Goal: Information Seeking & Learning: Learn about a topic

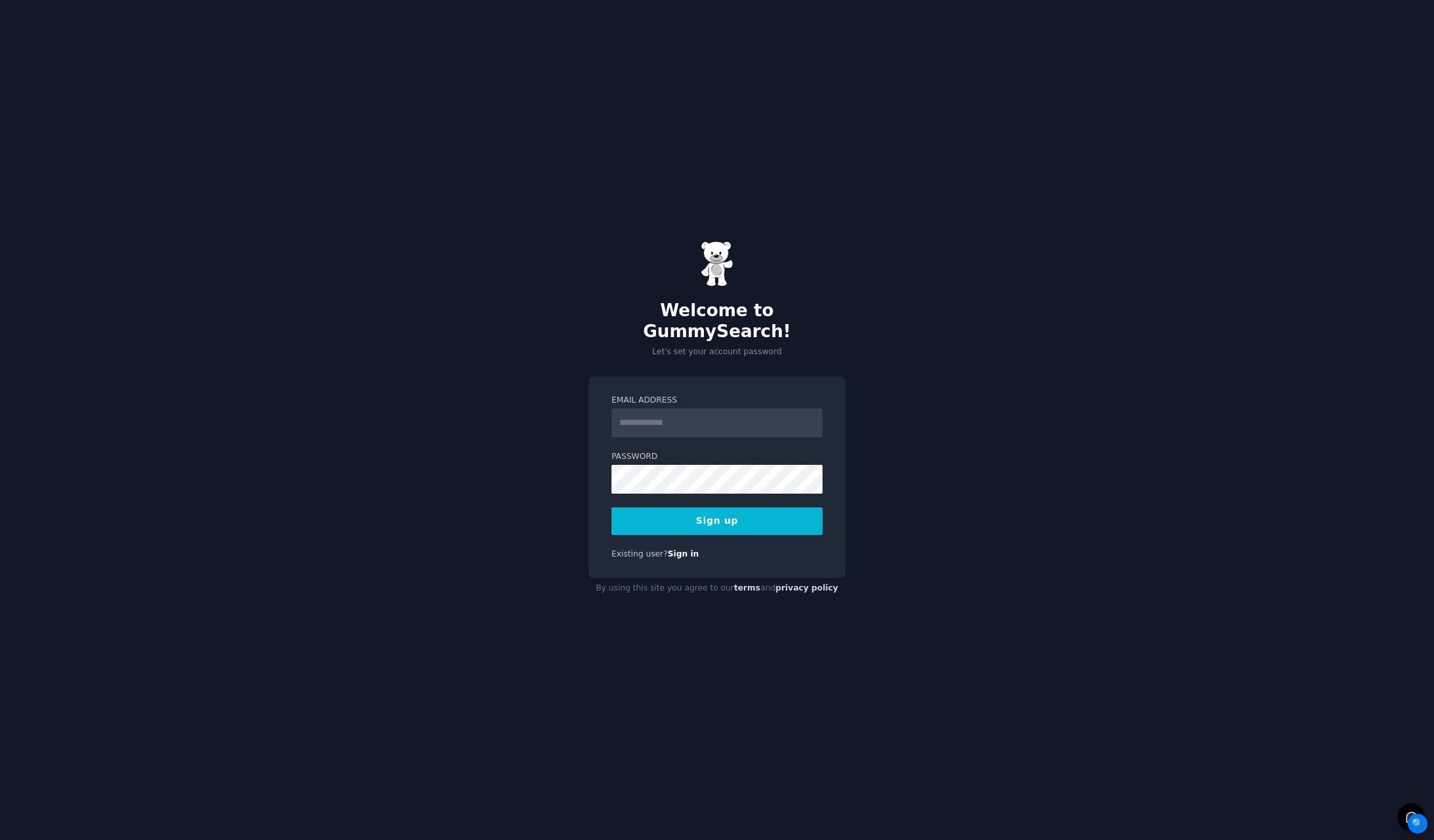
type input "**********"
click at [505, 450] on div "**********" at bounding box center [717, 420] width 1434 height 840
click at [698, 514] on button "Sign up" at bounding box center [717, 521] width 211 height 28
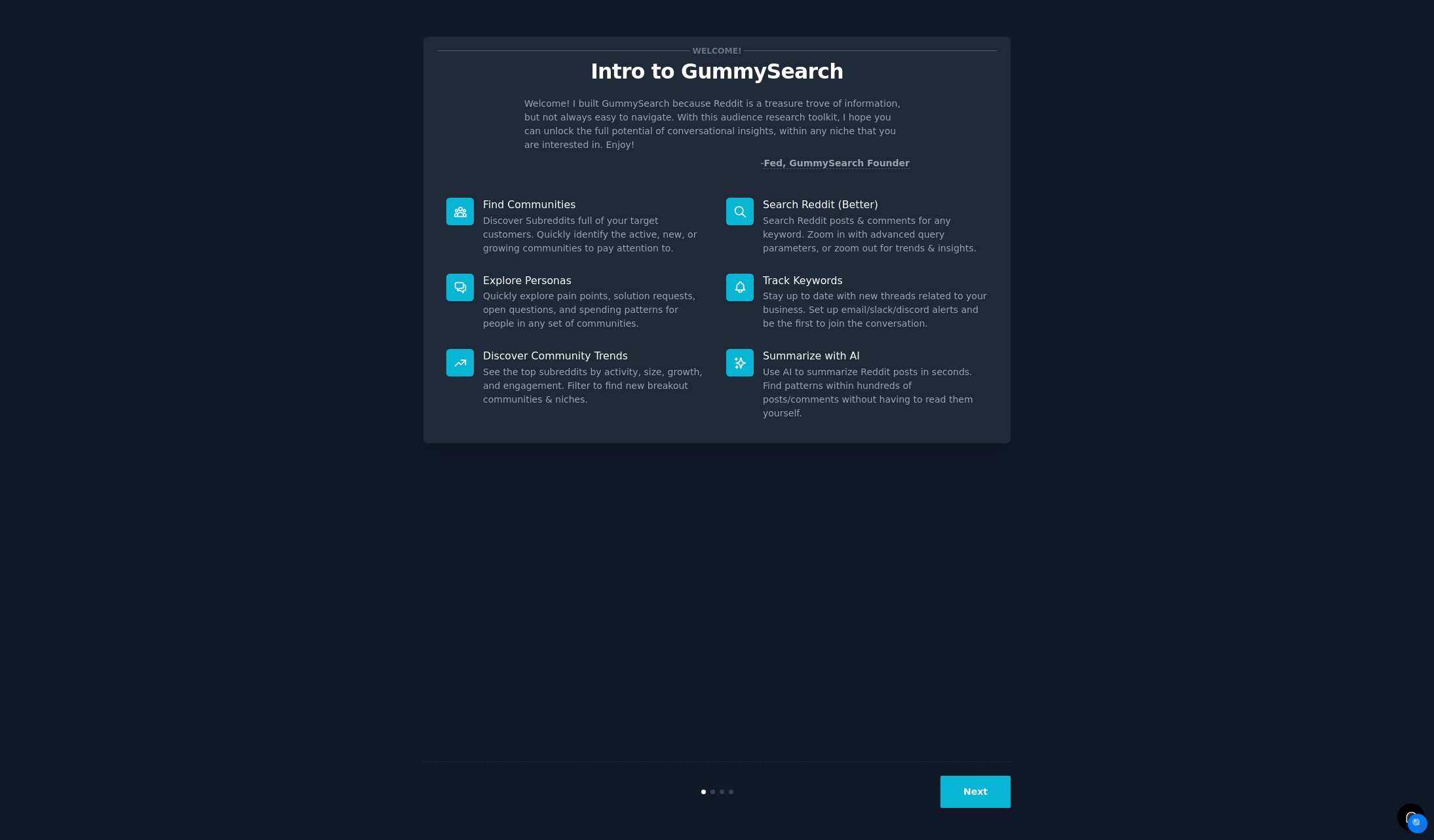
click at [991, 789] on button "Next" at bounding box center [975, 792] width 70 height 32
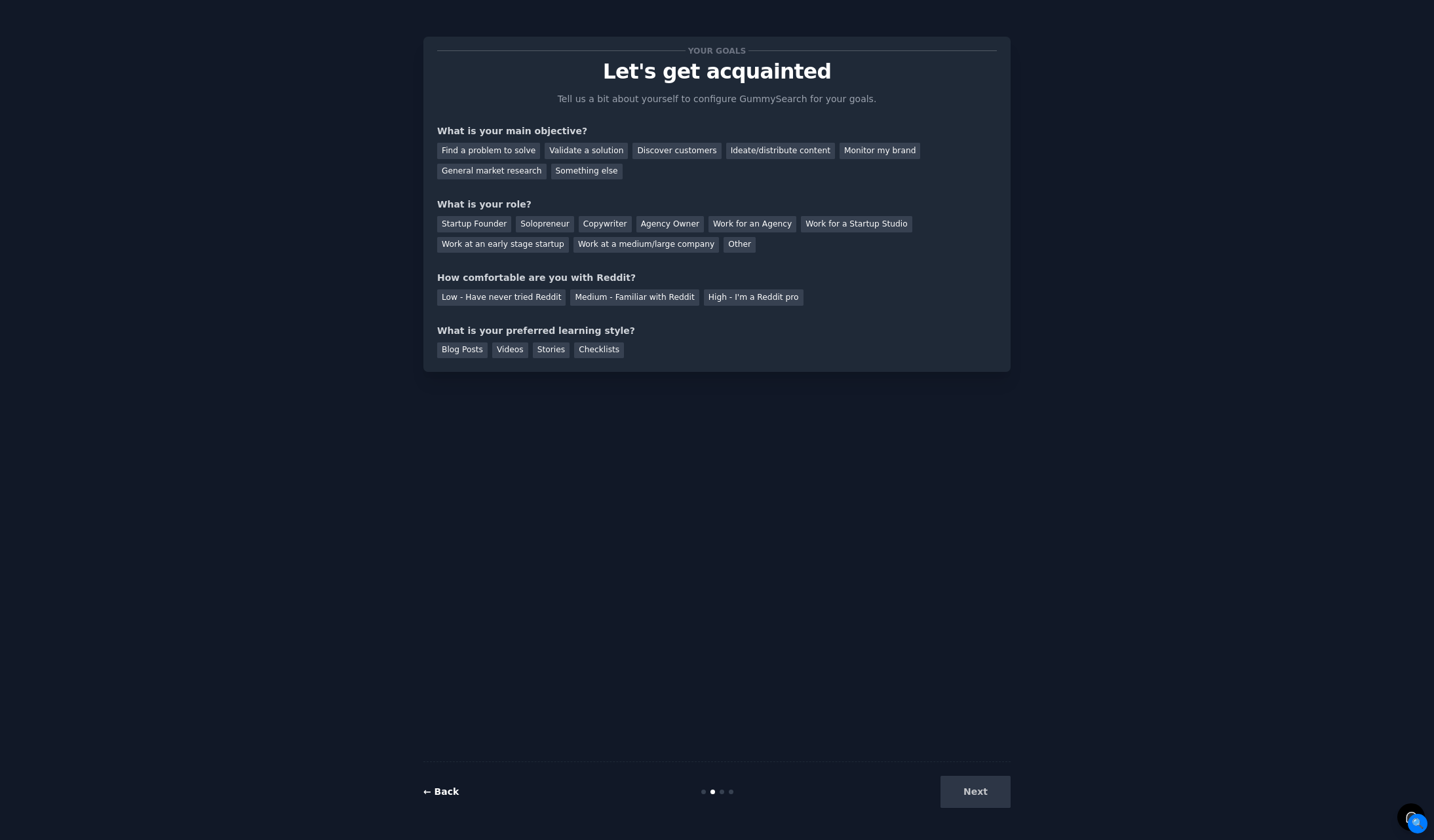
click at [446, 788] on link "← Back" at bounding box center [441, 792] width 36 height 10
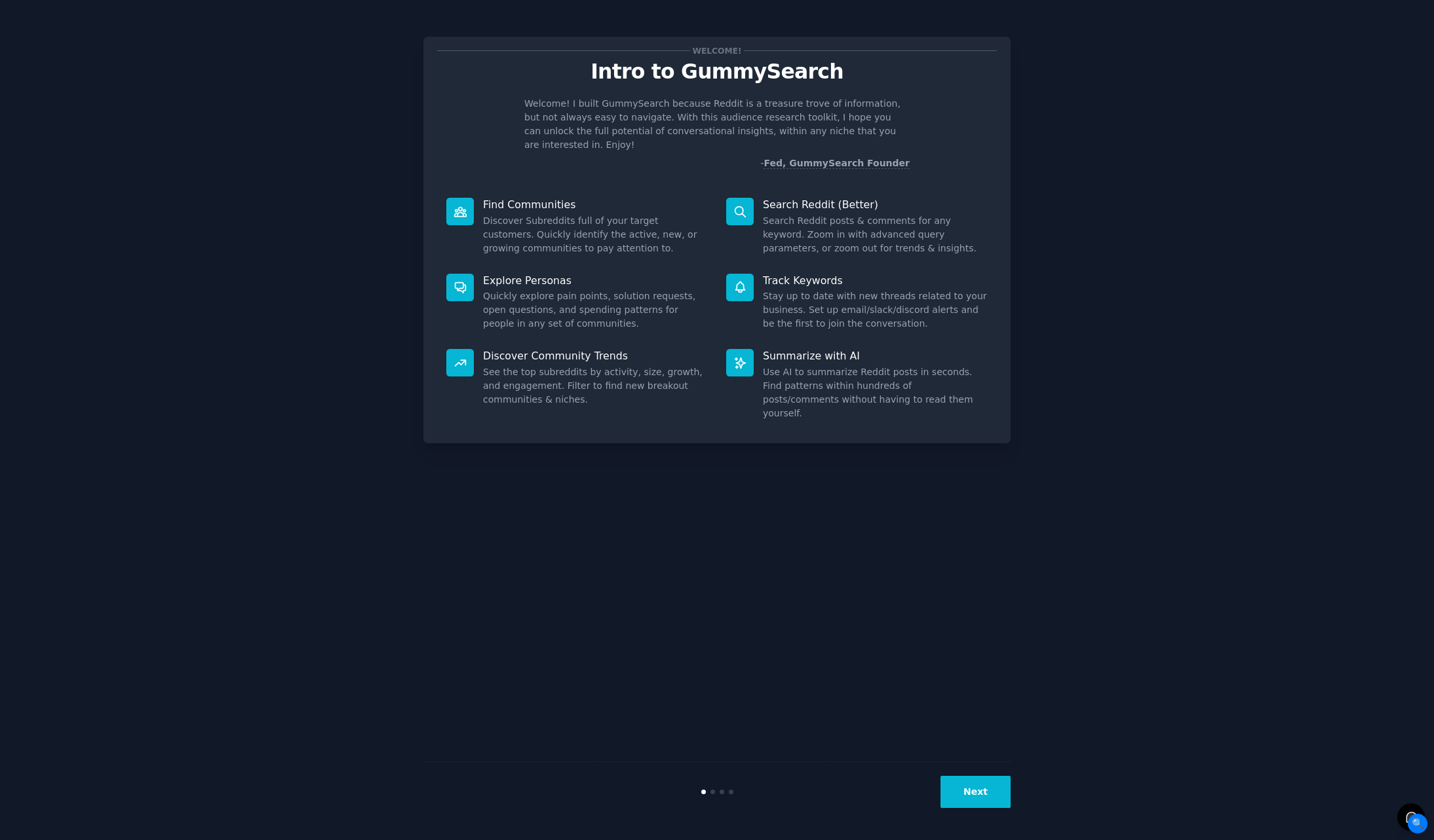
click at [987, 784] on button "Next" at bounding box center [975, 792] width 70 height 32
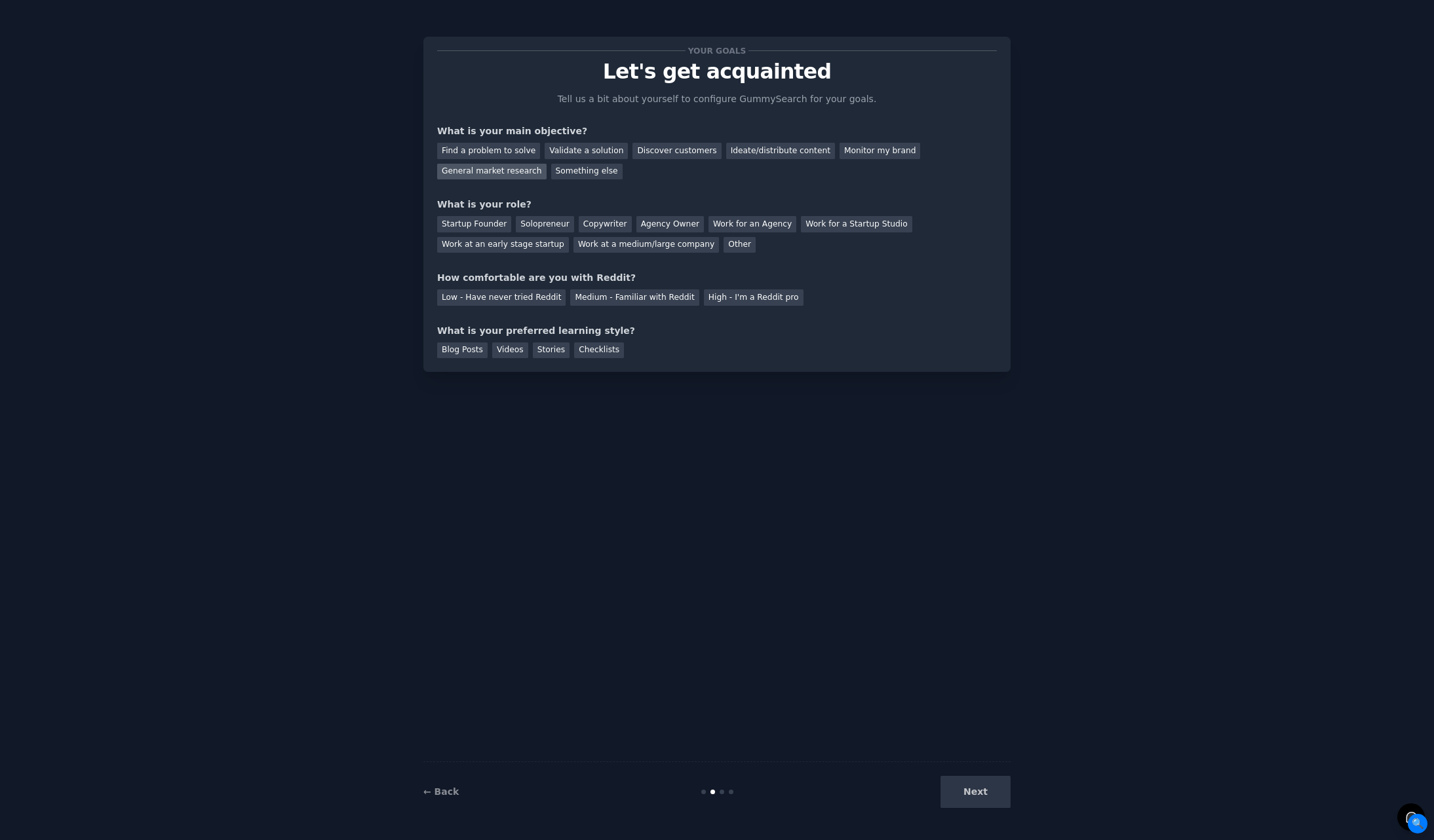
click at [494, 174] on div "General market research" at bounding box center [492, 172] width 109 height 16
click at [983, 804] on div "Next" at bounding box center [912, 792] width 196 height 32
click at [491, 299] on div "Low - Have never tried Reddit" at bounding box center [501, 297] width 129 height 16
click at [625, 300] on div "Medium - Familiar with Reddit" at bounding box center [634, 297] width 129 height 16
click at [721, 791] on div at bounding box center [721, 792] width 4 height 4
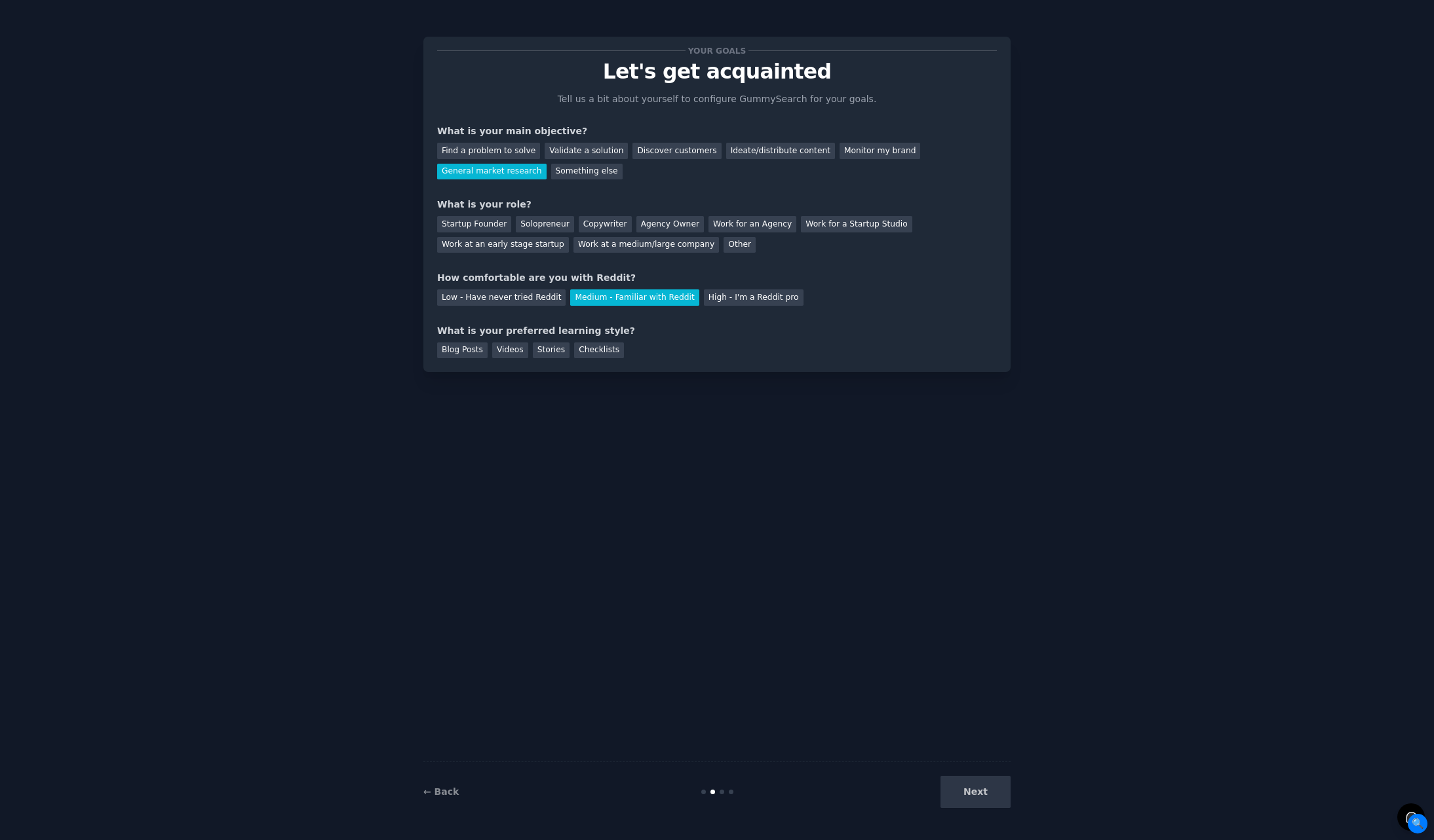
click at [995, 790] on div "Next" at bounding box center [912, 792] width 196 height 32
click at [653, 230] on div "Agency Owner" at bounding box center [670, 224] width 68 height 16
click at [995, 807] on div "Next" at bounding box center [912, 792] width 196 height 32
click at [596, 352] on div "Checklists" at bounding box center [599, 351] width 50 height 16
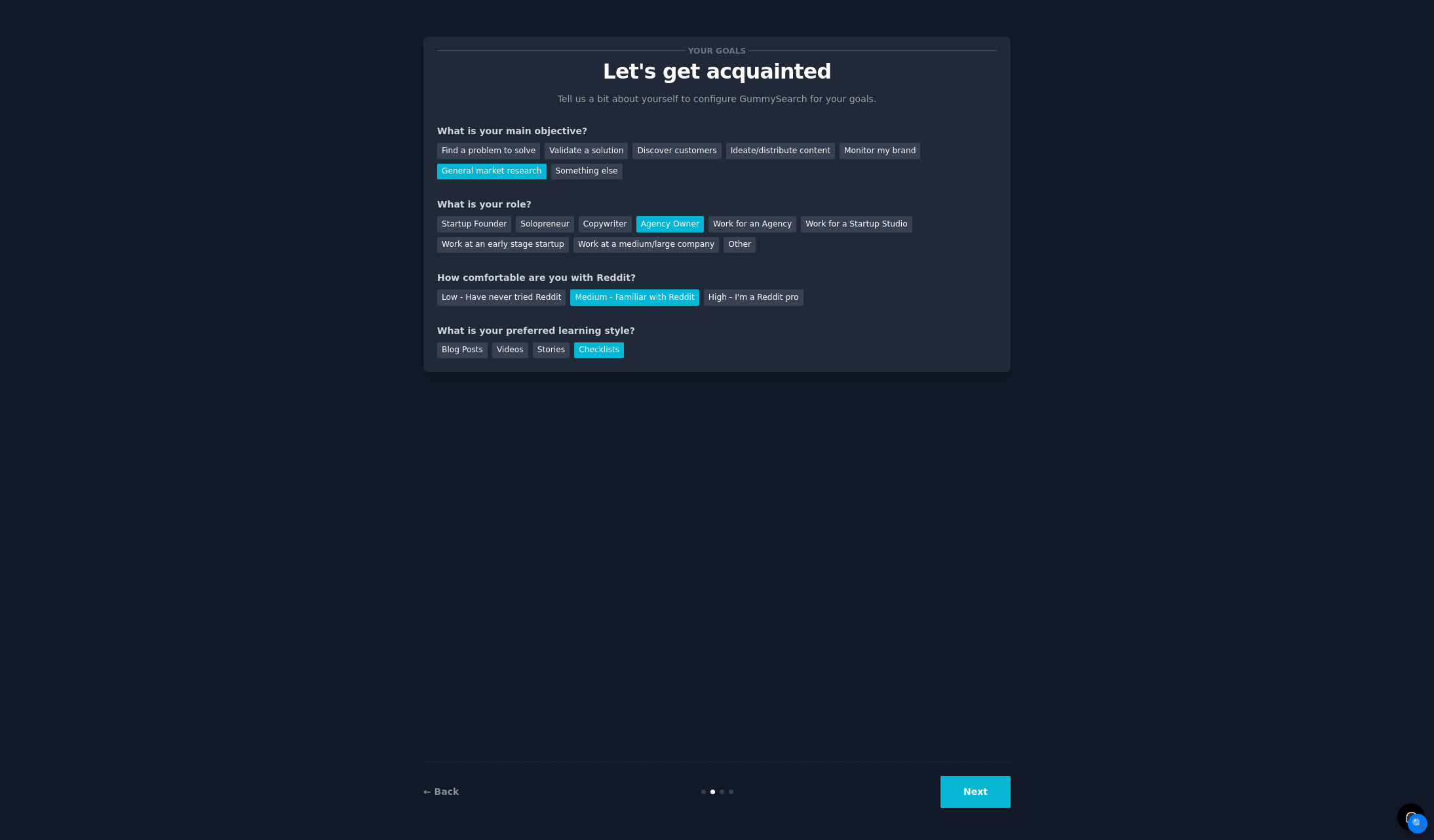
click at [989, 802] on button "Next" at bounding box center [975, 792] width 70 height 32
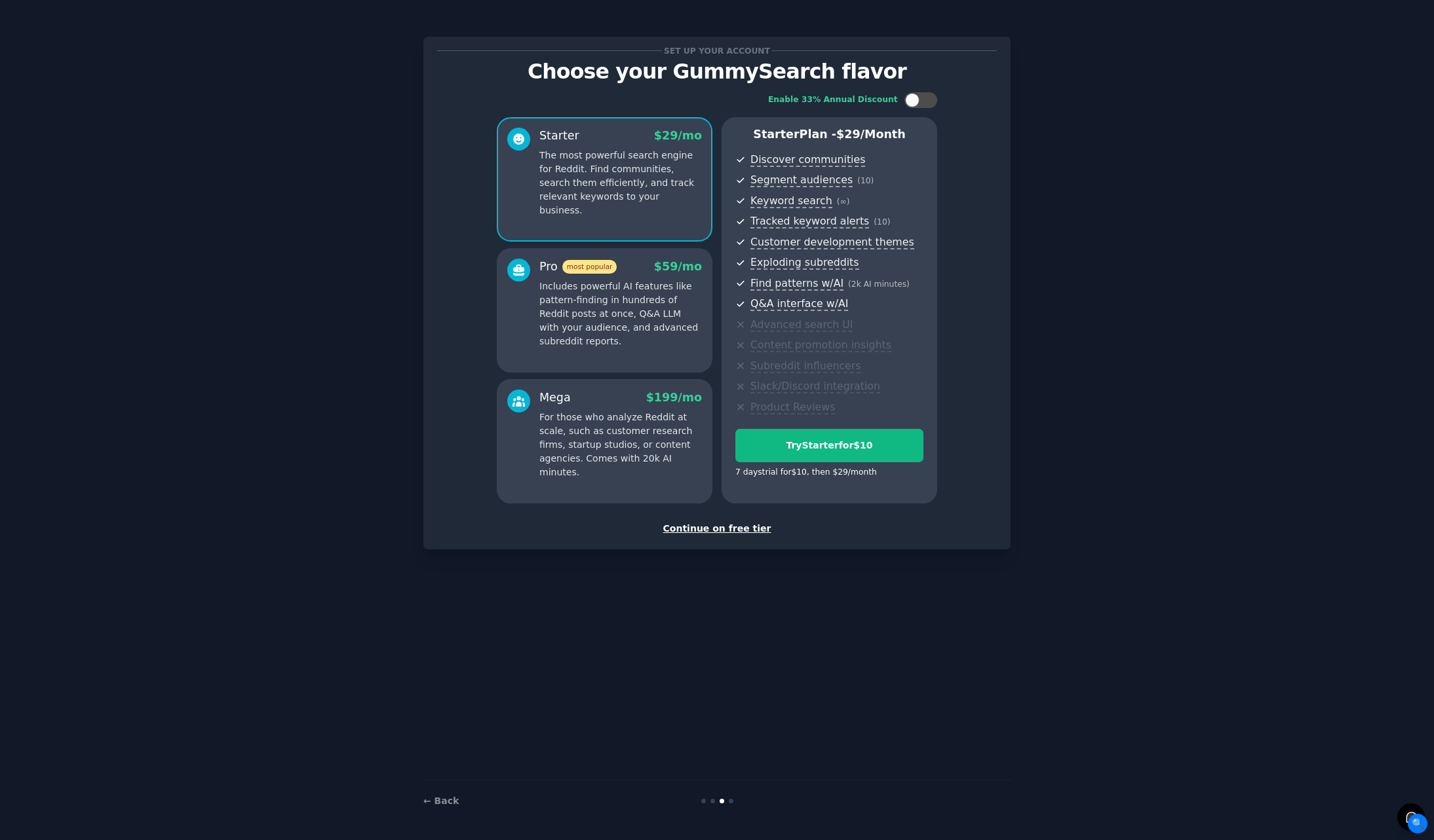
click at [727, 529] on div "Continue on free tier" at bounding box center [717, 529] width 559 height 14
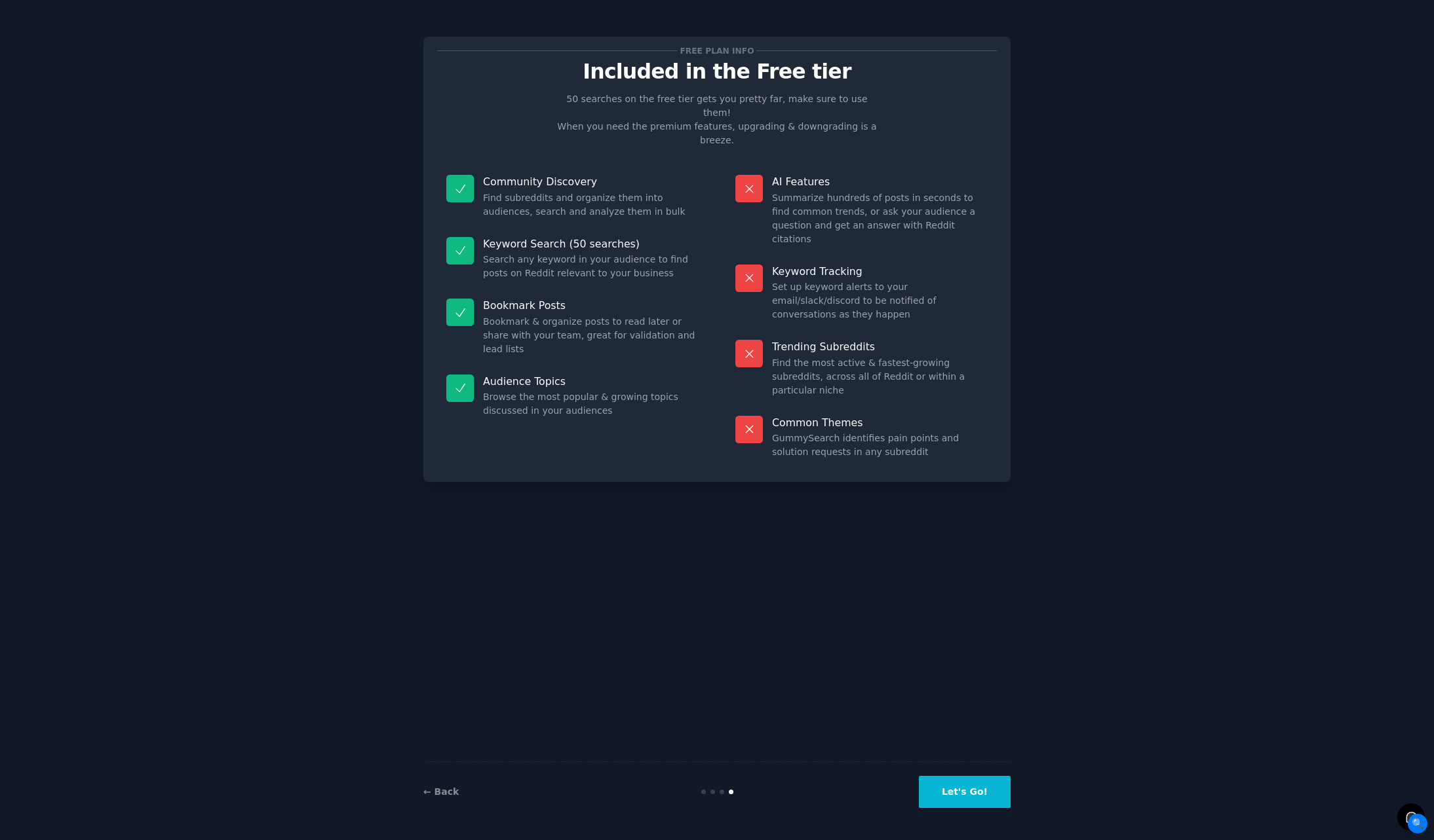
click at [965, 802] on button "Let's Go!" at bounding box center [964, 792] width 91 height 32
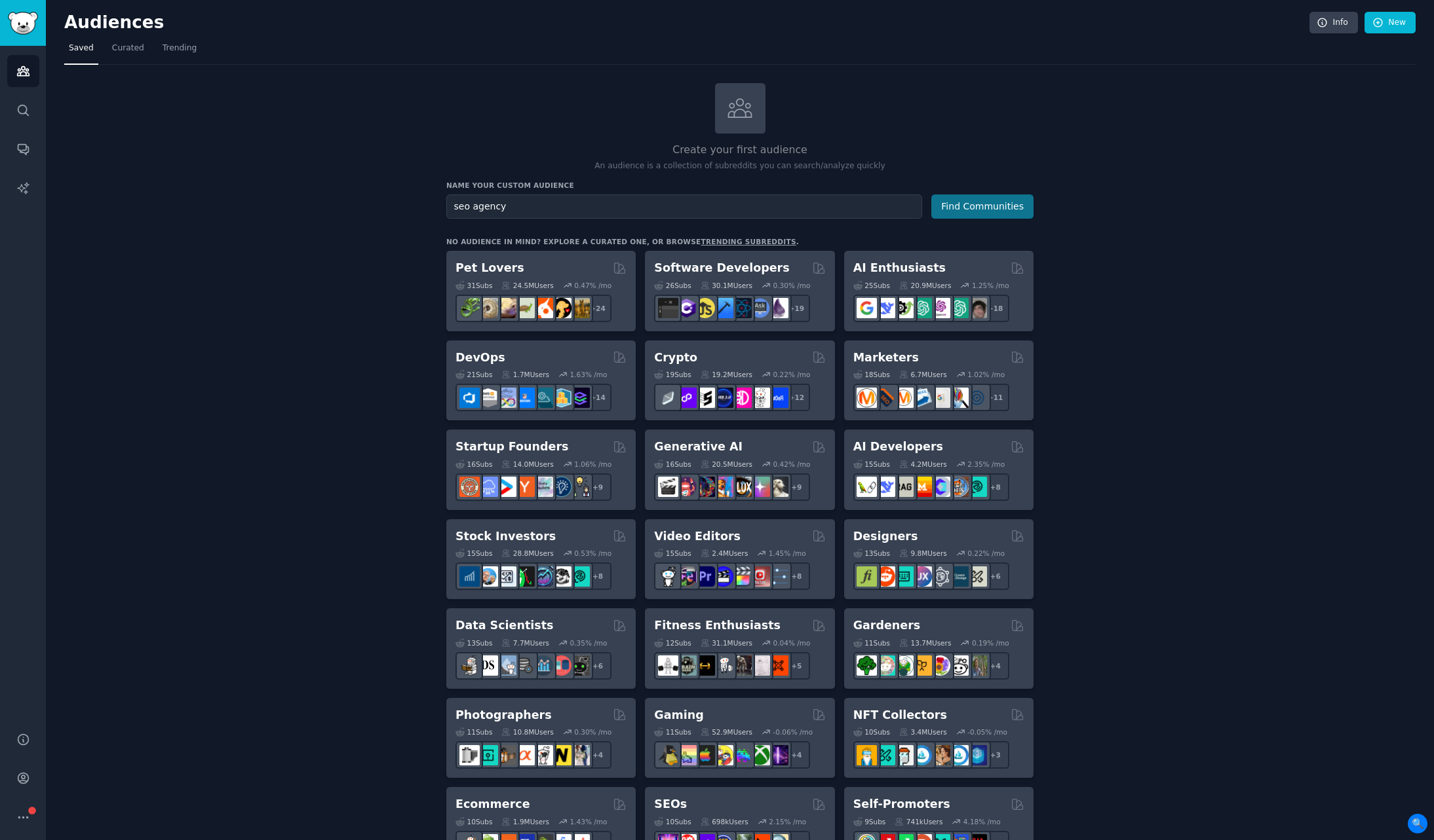
type input "seo agency"
click at [1006, 207] on button "Find Communities" at bounding box center [982, 207] width 102 height 25
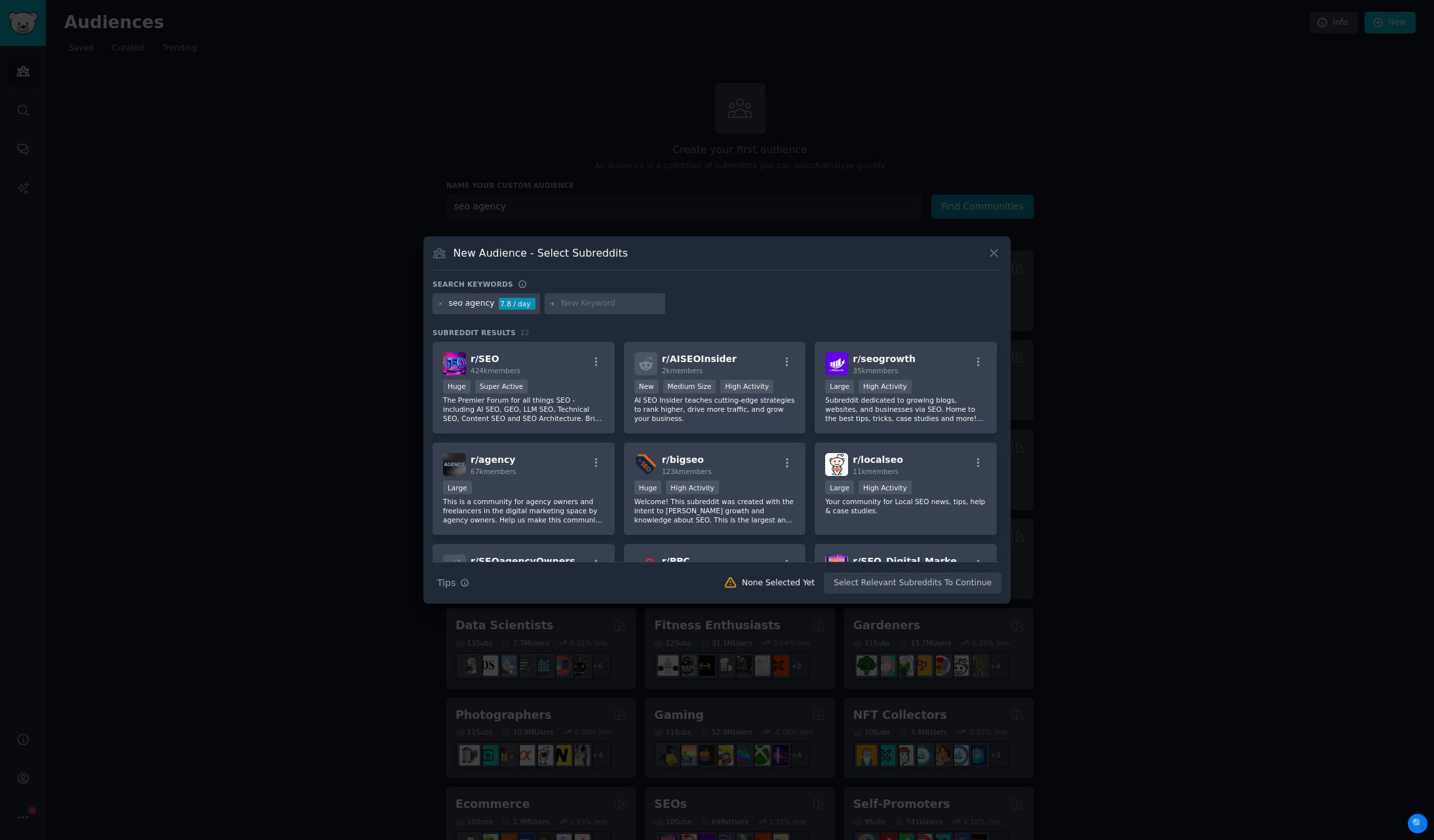
click at [611, 305] on input "text" at bounding box center [611, 304] width 100 height 12
click at [561, 306] on input "text" at bounding box center [611, 304] width 100 height 12
click at [1144, 462] on div at bounding box center [717, 420] width 1434 height 840
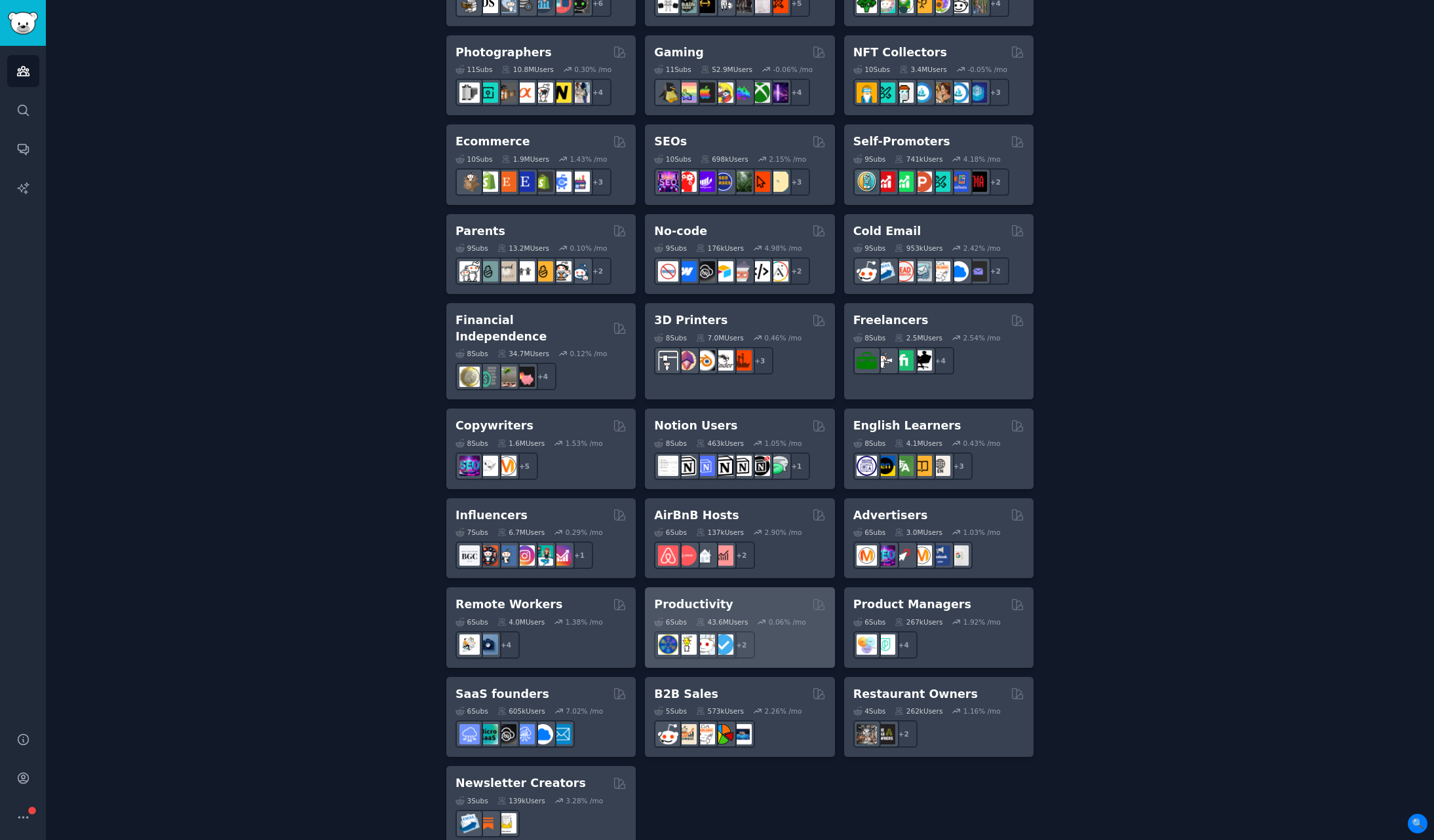
scroll to position [671, 0]
